Goal: Check status

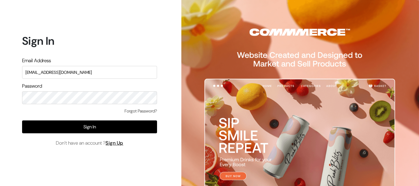
click at [86, 125] on button "Sign In" at bounding box center [89, 127] width 135 height 13
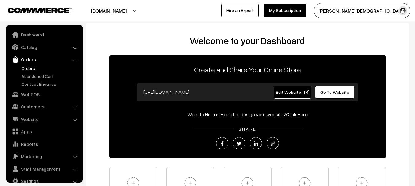
click at [29, 66] on link "Orders" at bounding box center [50, 68] width 61 height 6
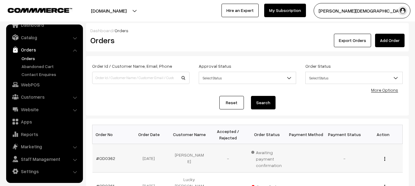
scroll to position [31, 0]
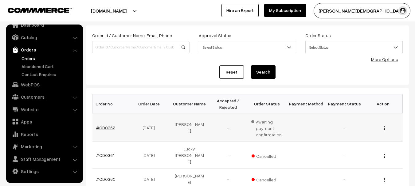
click at [106, 127] on link "#OD0362" at bounding box center [105, 127] width 19 height 5
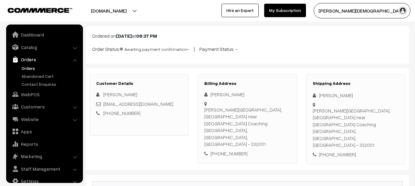
scroll to position [10, 0]
